Goal: Information Seeking & Learning: Compare options

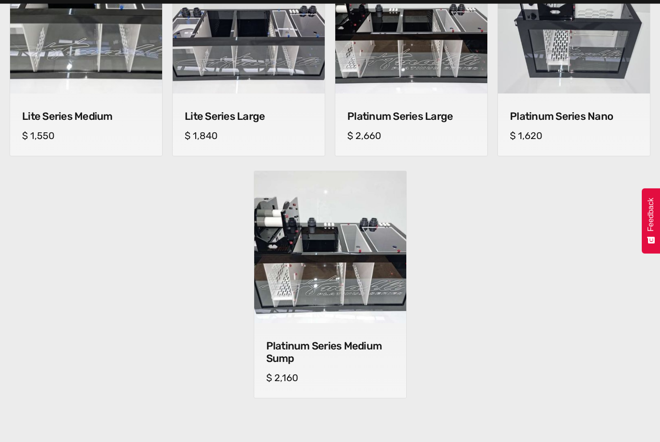
scroll to position [713, 0]
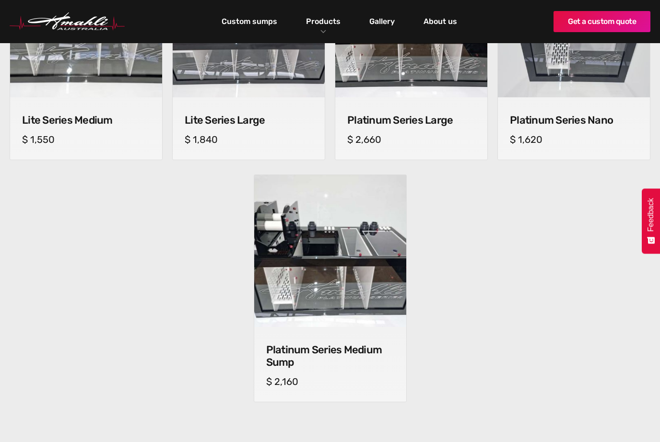
click at [329, 268] on img at bounding box center [330, 251] width 152 height 152
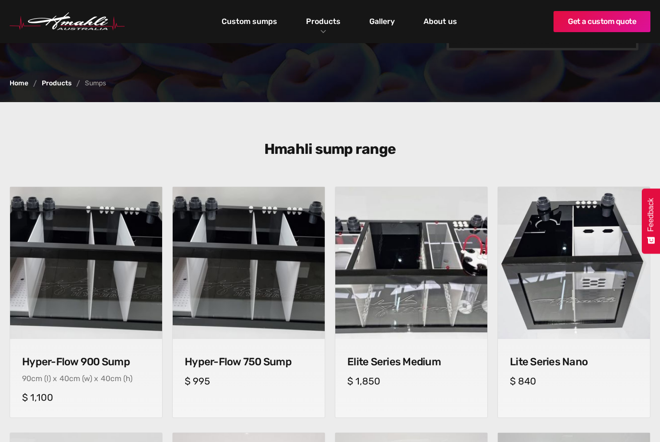
scroll to position [254, 0]
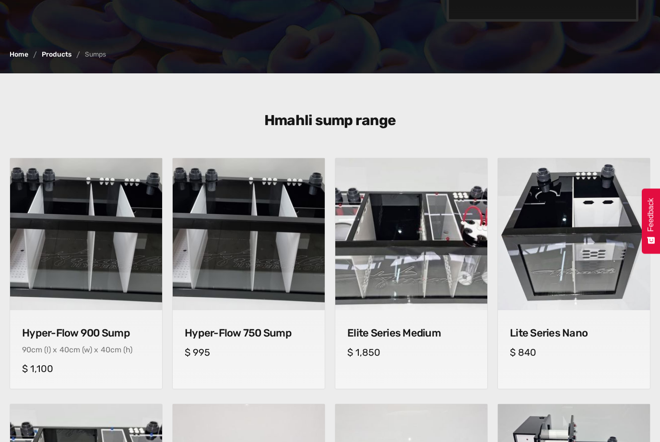
click at [107, 248] on img at bounding box center [86, 234] width 152 height 152
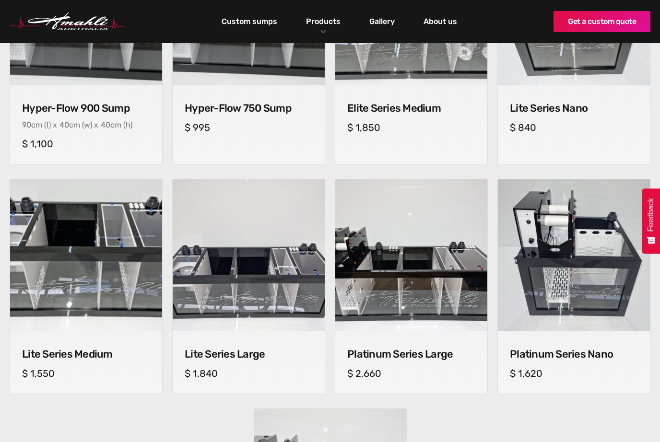
scroll to position [478, 0]
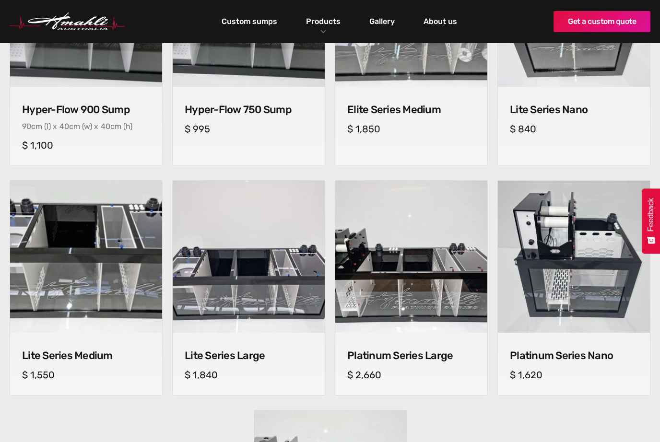
click at [252, 280] on img at bounding box center [249, 257] width 152 height 152
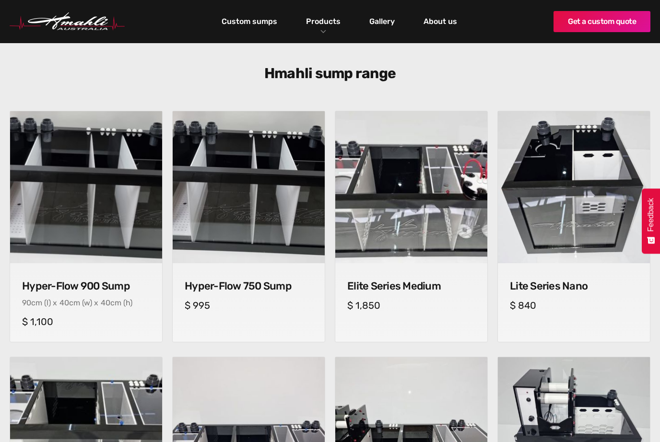
scroll to position [302, 0]
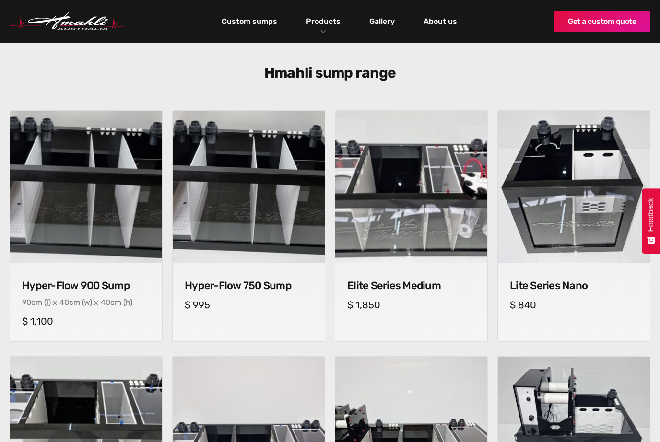
click at [400, 219] on img at bounding box center [411, 187] width 153 height 153
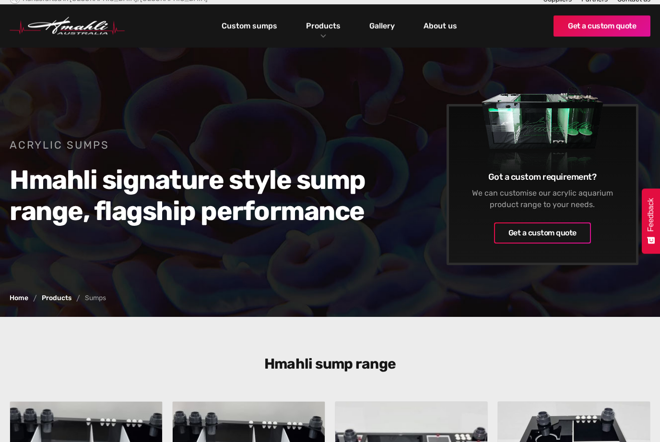
scroll to position [0, 0]
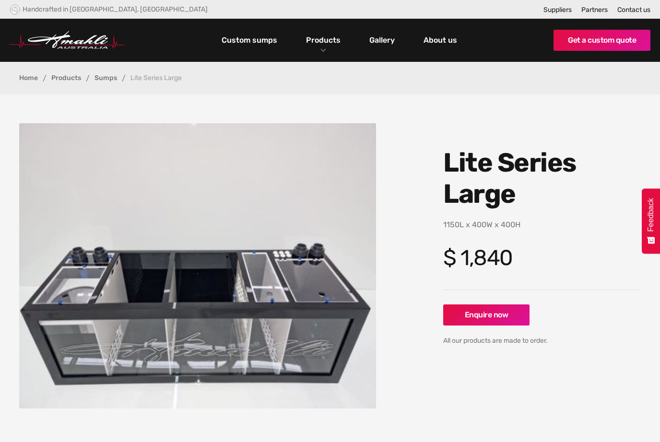
click at [256, 40] on link "Custom sumps" at bounding box center [249, 40] width 60 height 16
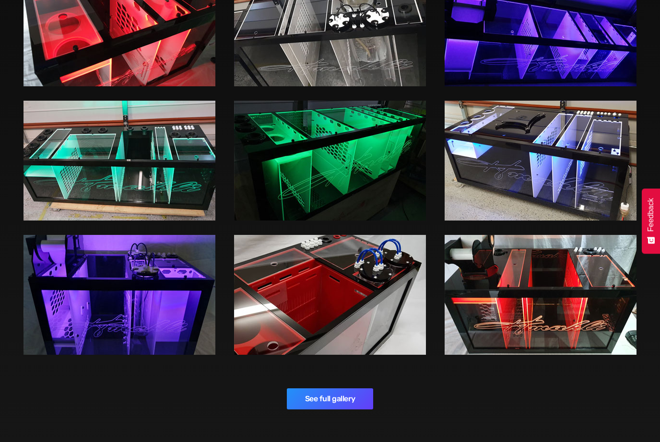
scroll to position [1375, 0]
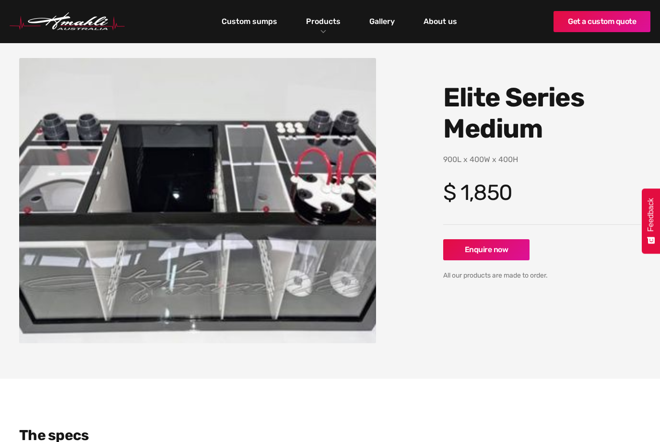
scroll to position [70, 0]
